Goal: Find specific page/section: Find specific page/section

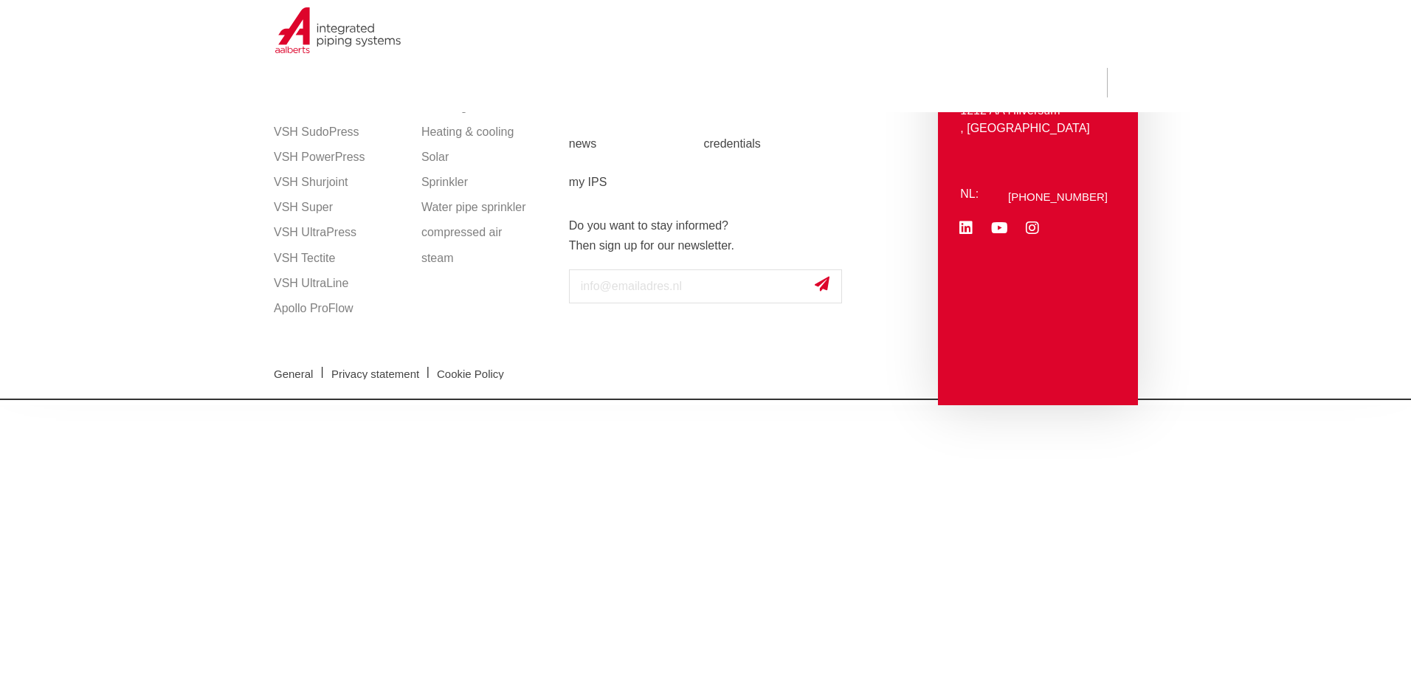
click at [594, 347] on div "General | Privacy statement | Cookie Policy" at bounding box center [705, 372] width 878 height 52
click at [300, 36] on img at bounding box center [360, 57] width 189 height 66
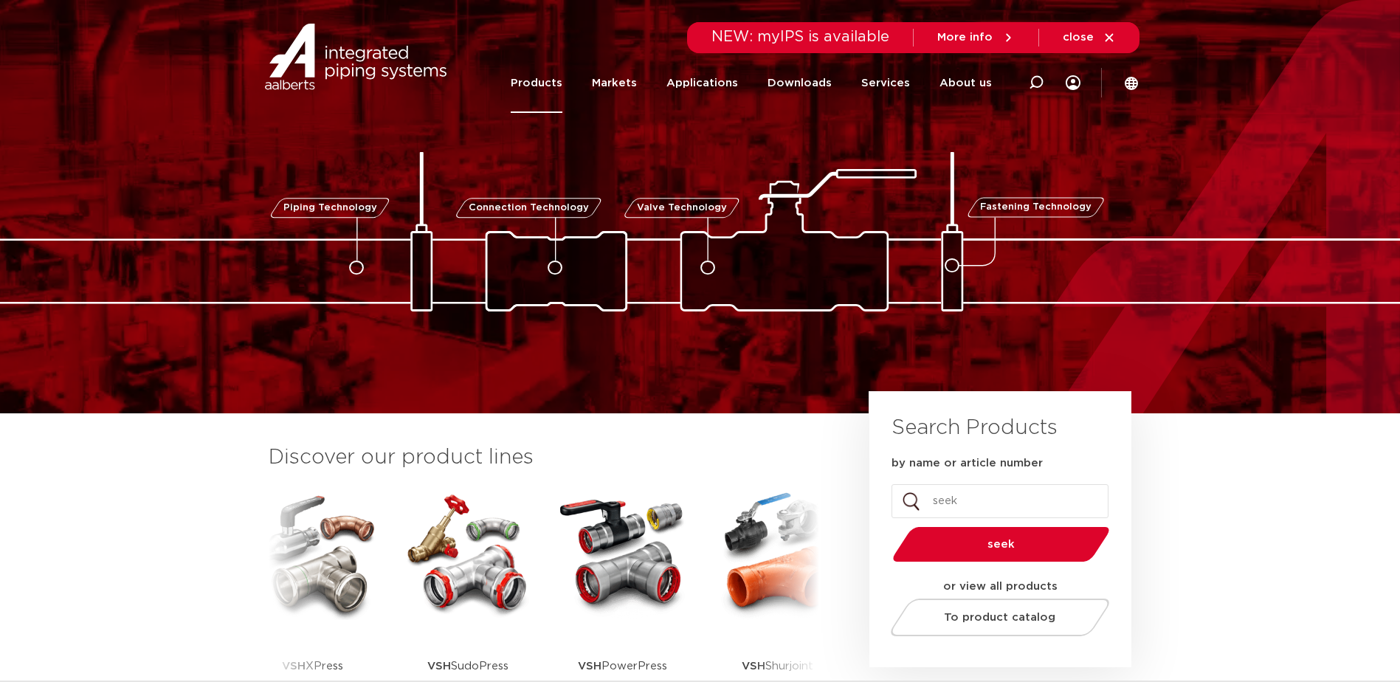
click at [550, 80] on link "Products" at bounding box center [537, 83] width 52 height 60
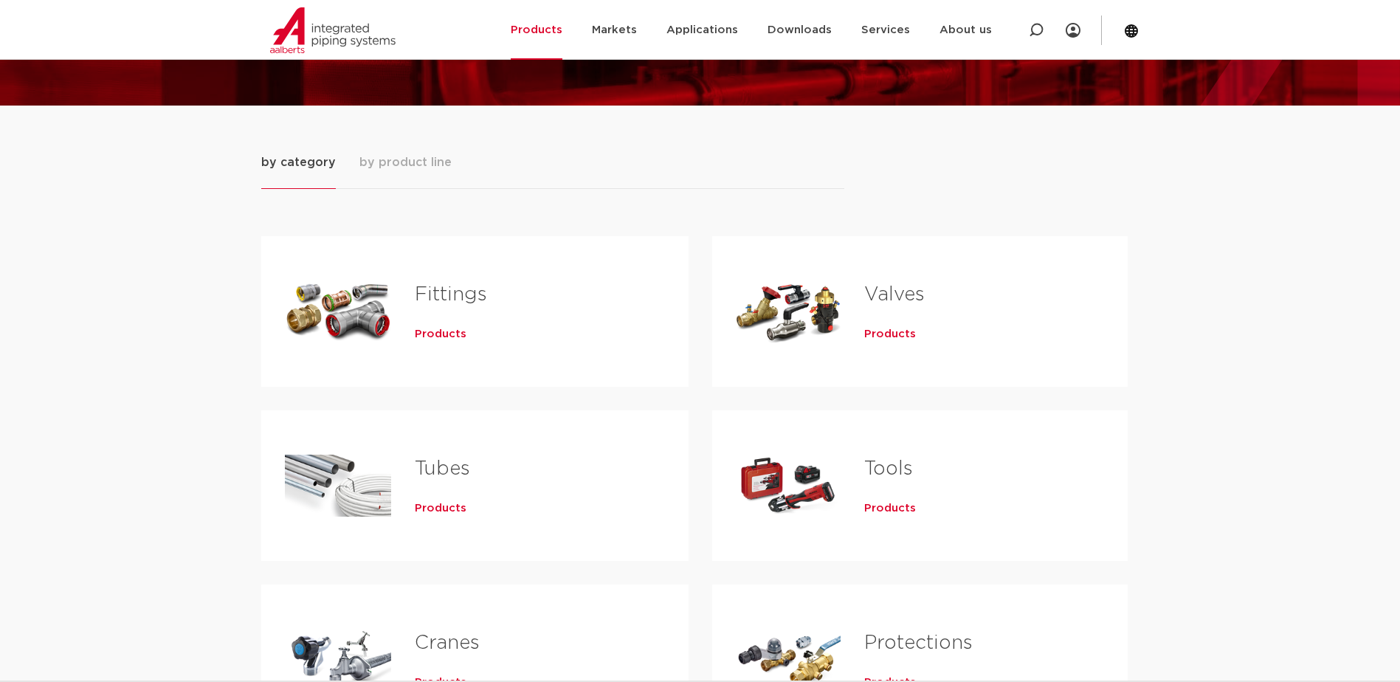
scroll to position [148, 0]
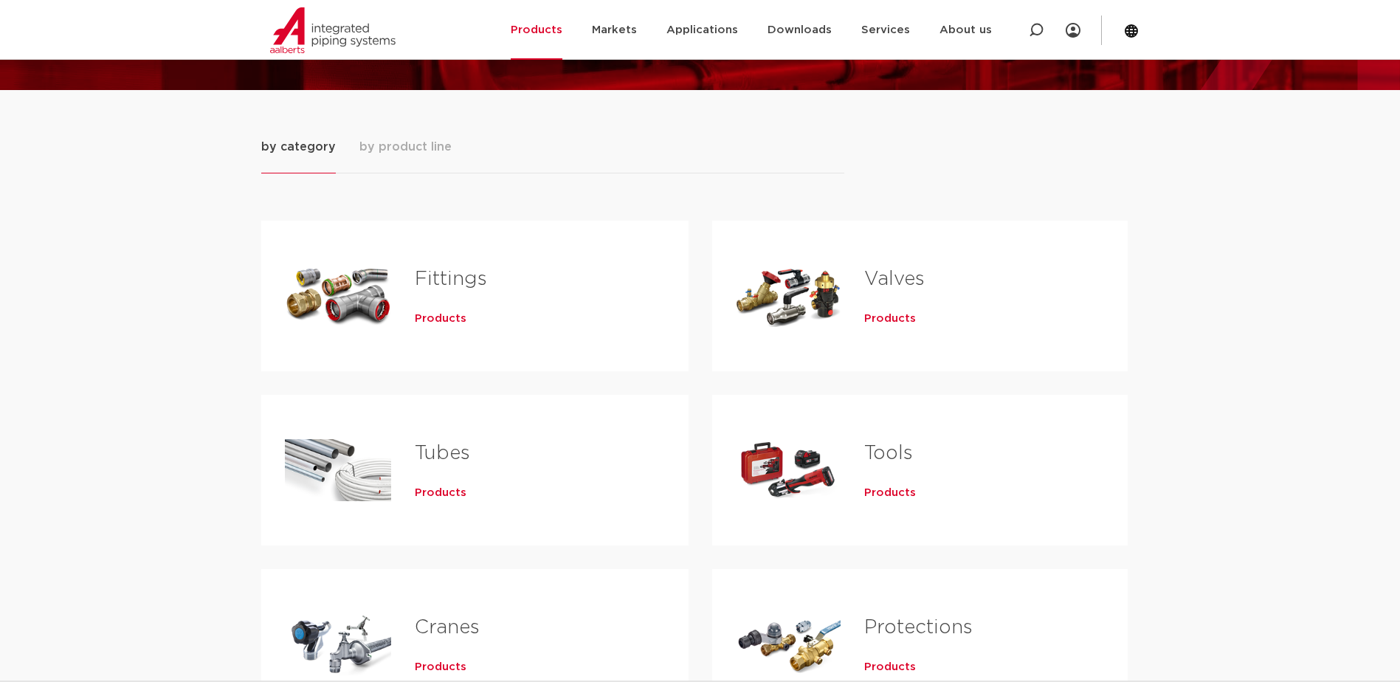
click at [433, 322] on span "Products" at bounding box center [441, 318] width 52 height 15
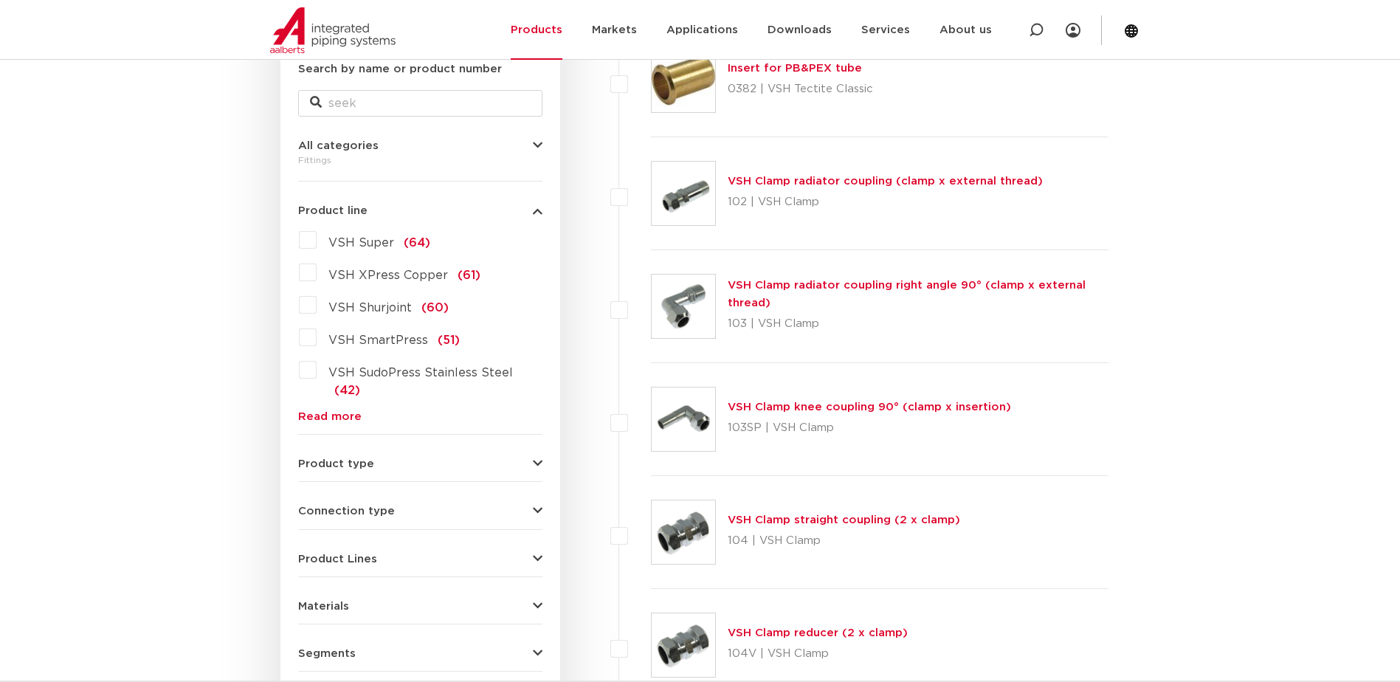
click at [328, 411] on link "Read more" at bounding box center [420, 416] width 244 height 11
